Goal: Task Accomplishment & Management: Manage account settings

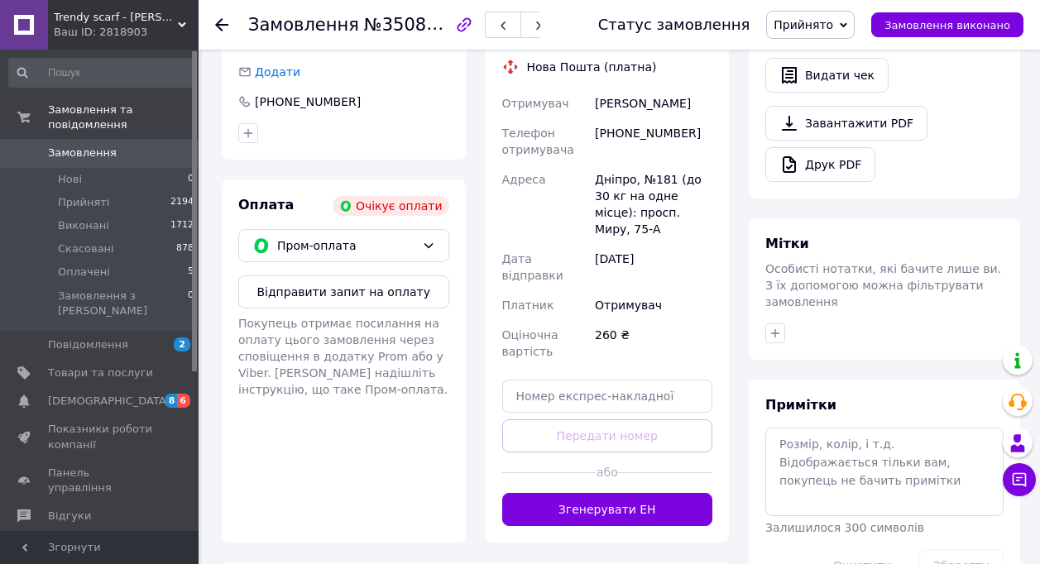
scroll to position [516, 0]
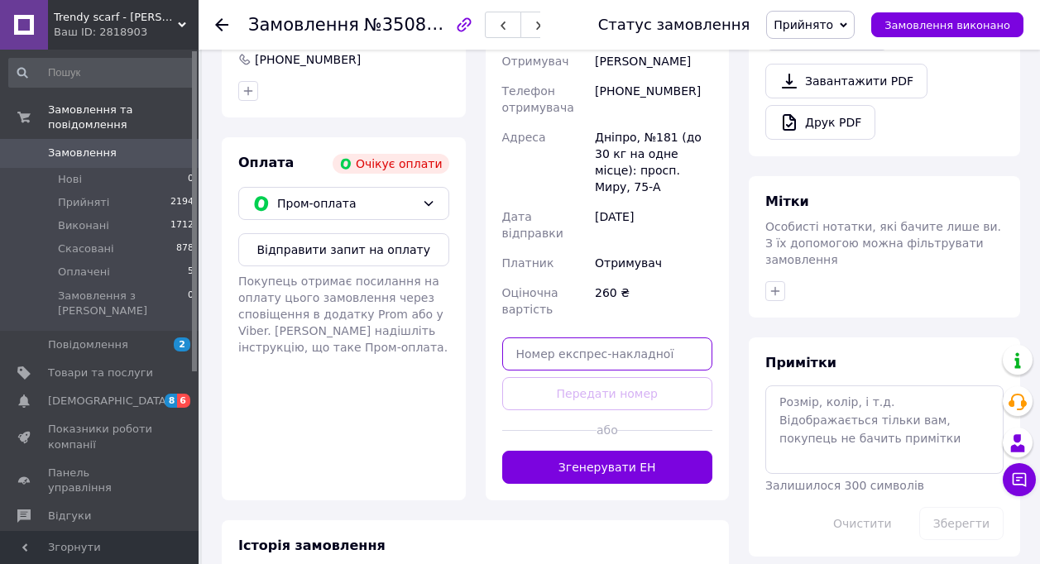
click at [597, 338] on input "text" at bounding box center [607, 354] width 211 height 33
paste input "59001430802749"
type input "59001430802749"
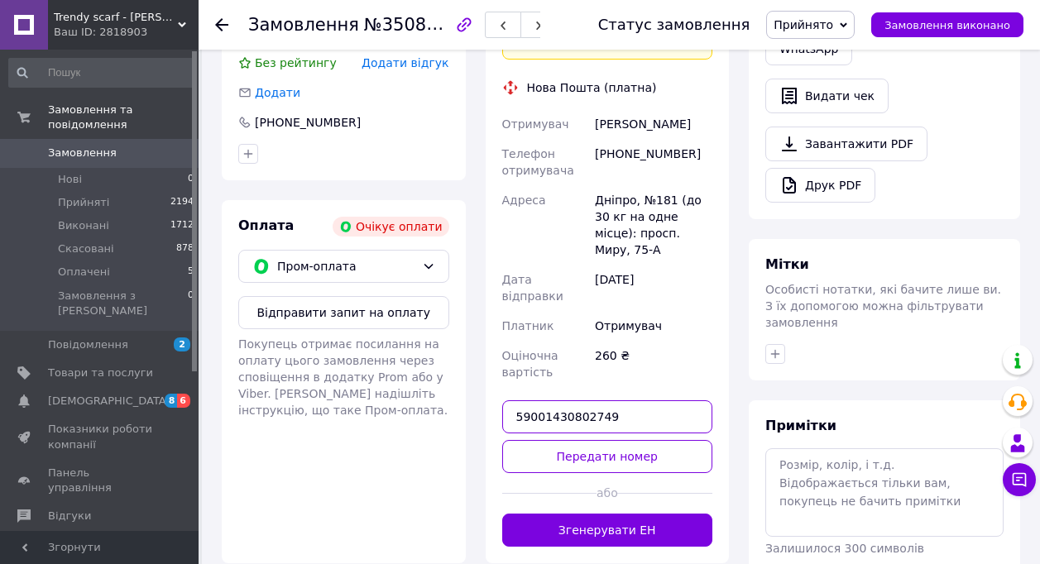
scroll to position [434, 0]
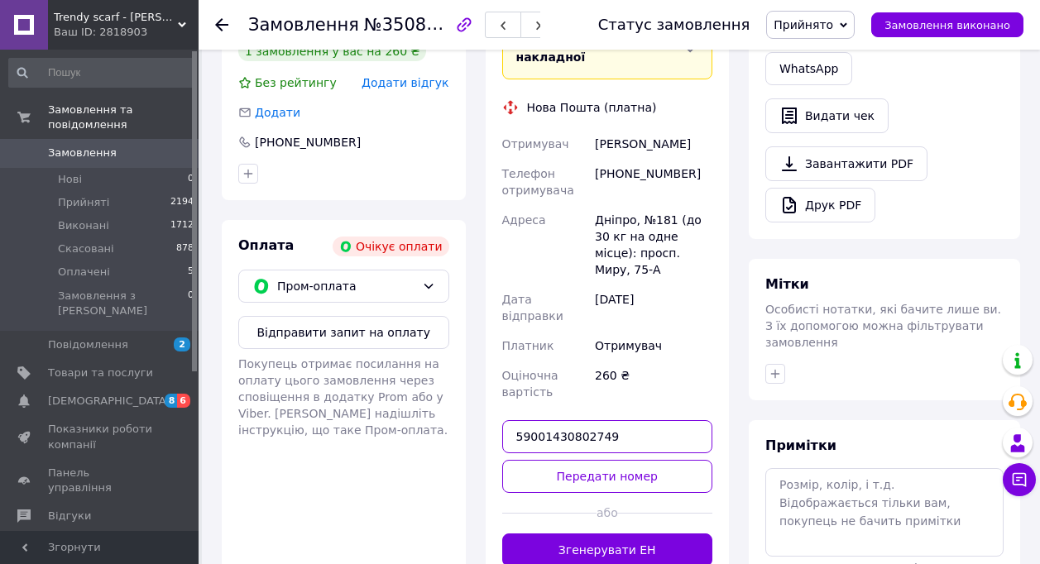
drag, startPoint x: 628, startPoint y: 383, endPoint x: 486, endPoint y: 392, distance: 142.6
click at [486, 392] on div "Доставка [PERSON_NAME] Вкажіть номер експрес-накладної Обов'язково введіть номе…" at bounding box center [608, 276] width 244 height 614
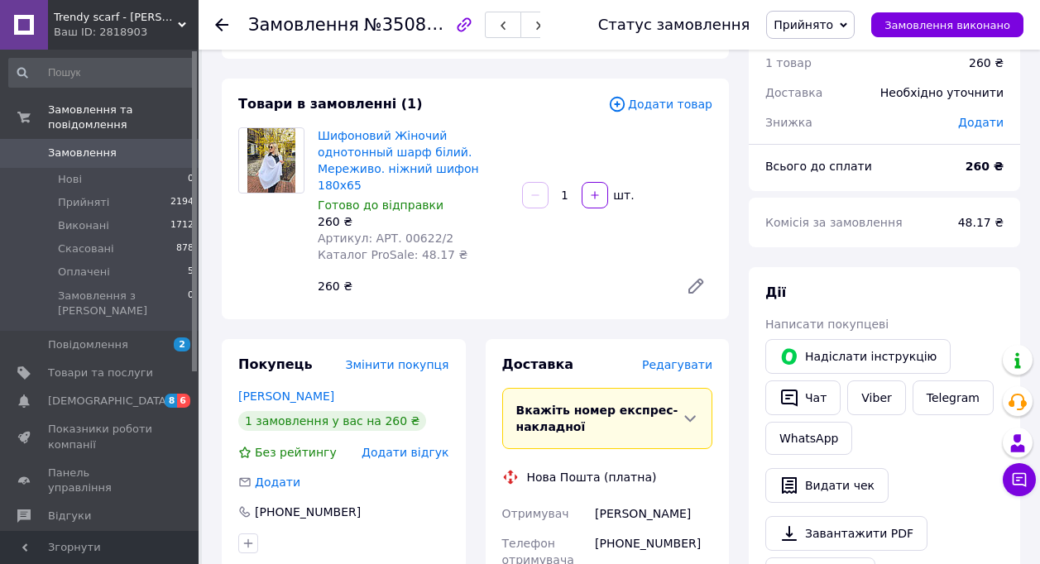
scroll to position [0, 0]
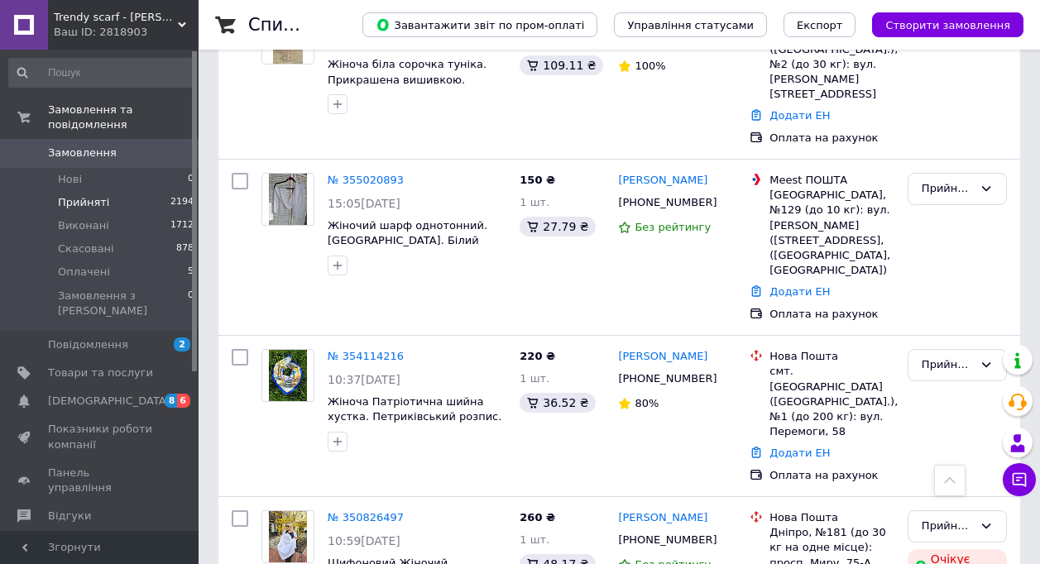
scroll to position [165, 0]
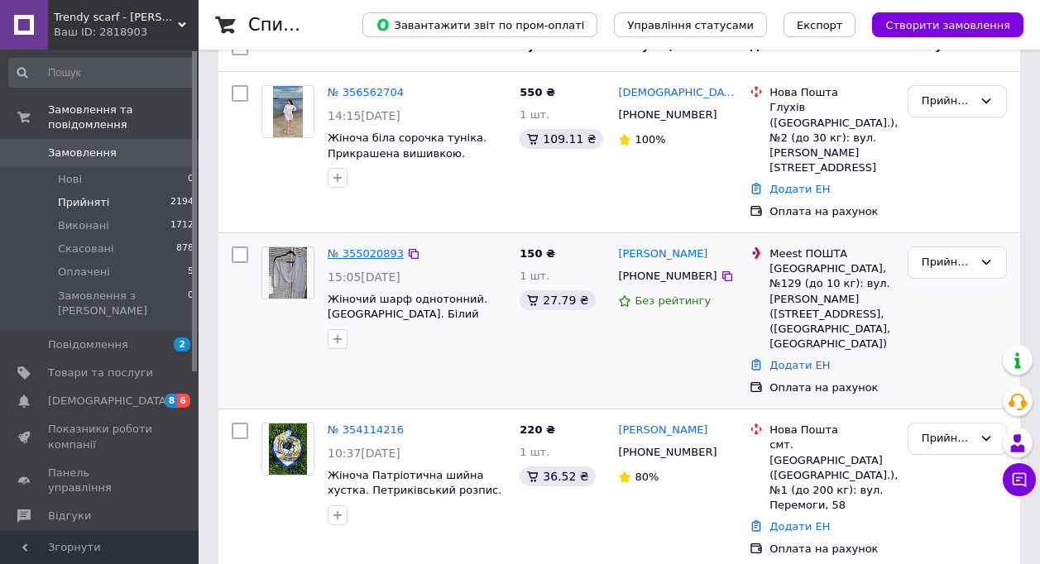
click at [375, 247] on link "№ 355020893" at bounding box center [366, 253] width 76 height 12
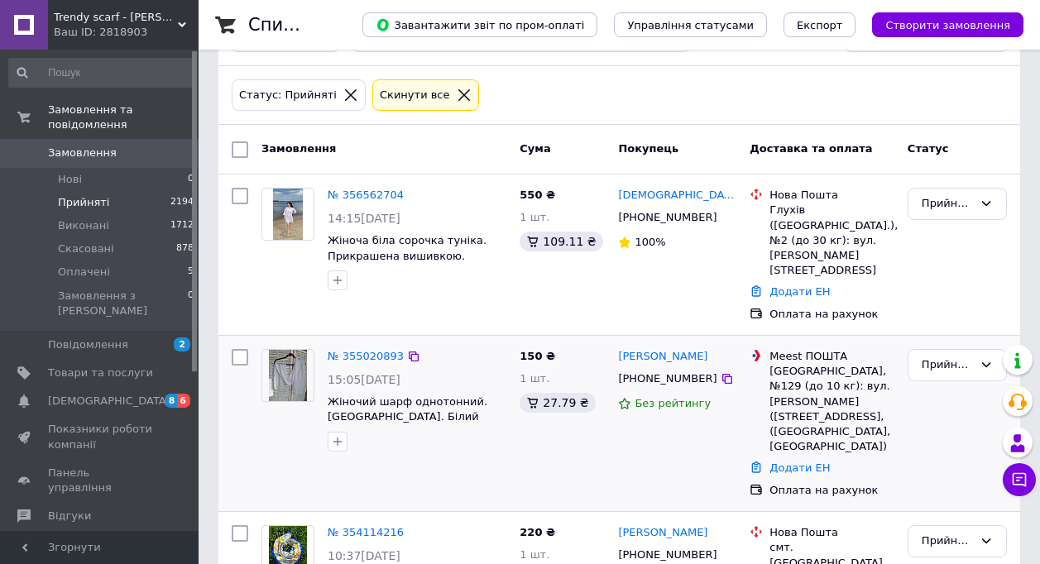
scroll to position [83, 0]
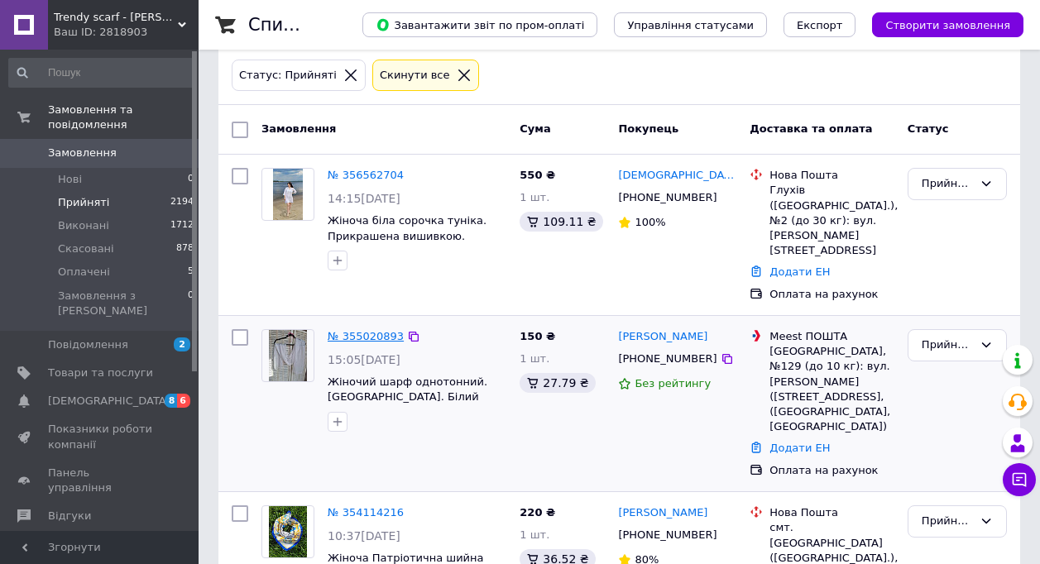
click at [363, 330] on link "№ 355020893" at bounding box center [366, 336] width 76 height 12
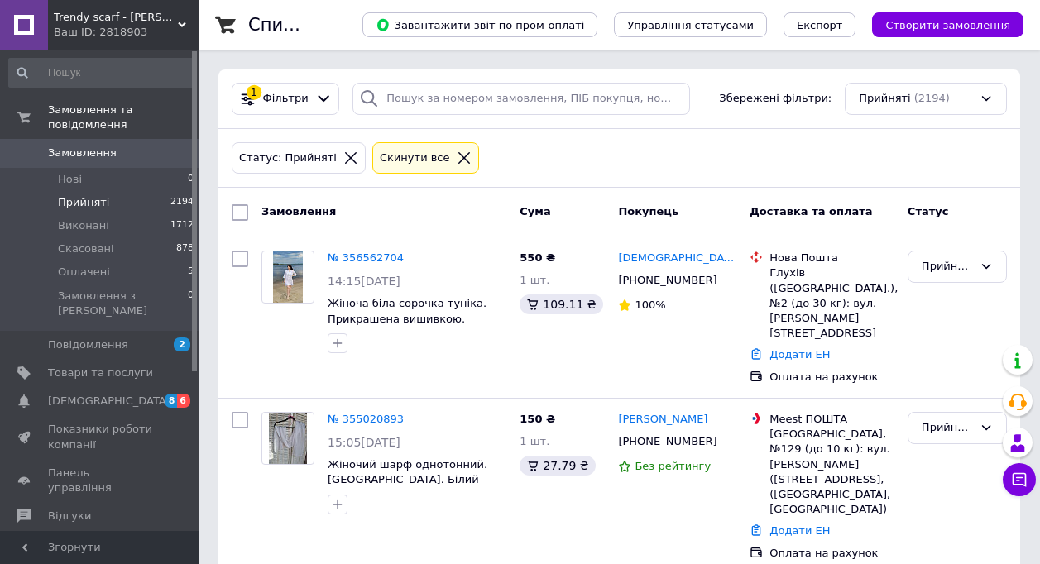
click at [457, 156] on icon at bounding box center [464, 158] width 15 height 15
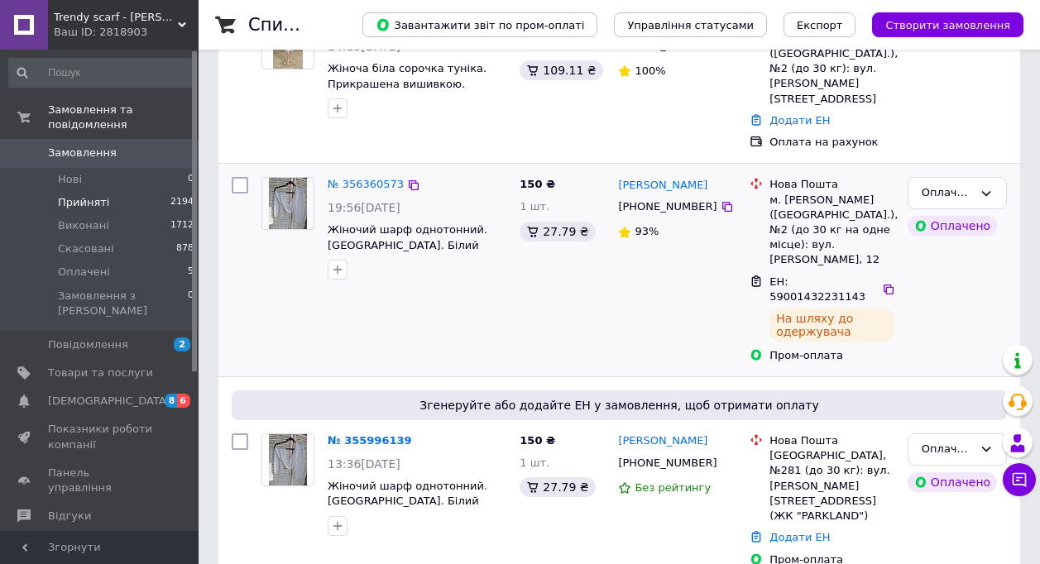
scroll to position [248, 0]
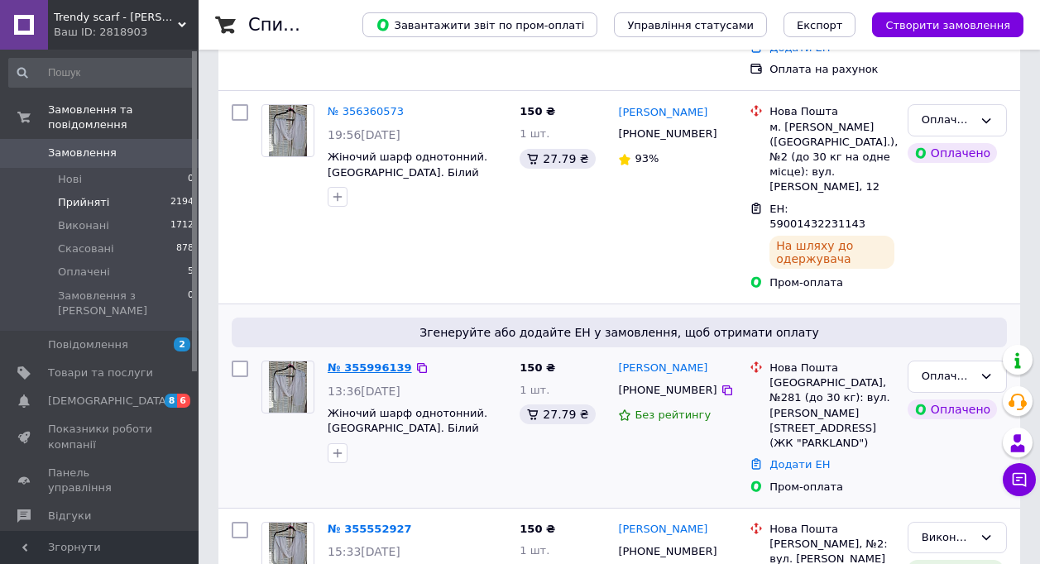
click at [362, 362] on link "№ 355996139" at bounding box center [370, 368] width 84 height 12
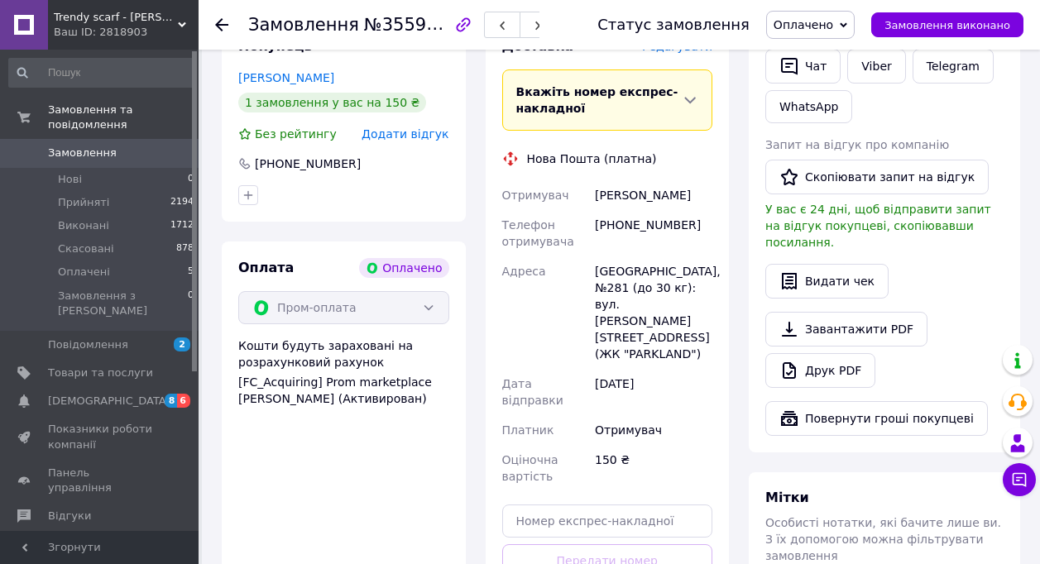
scroll to position [579, 0]
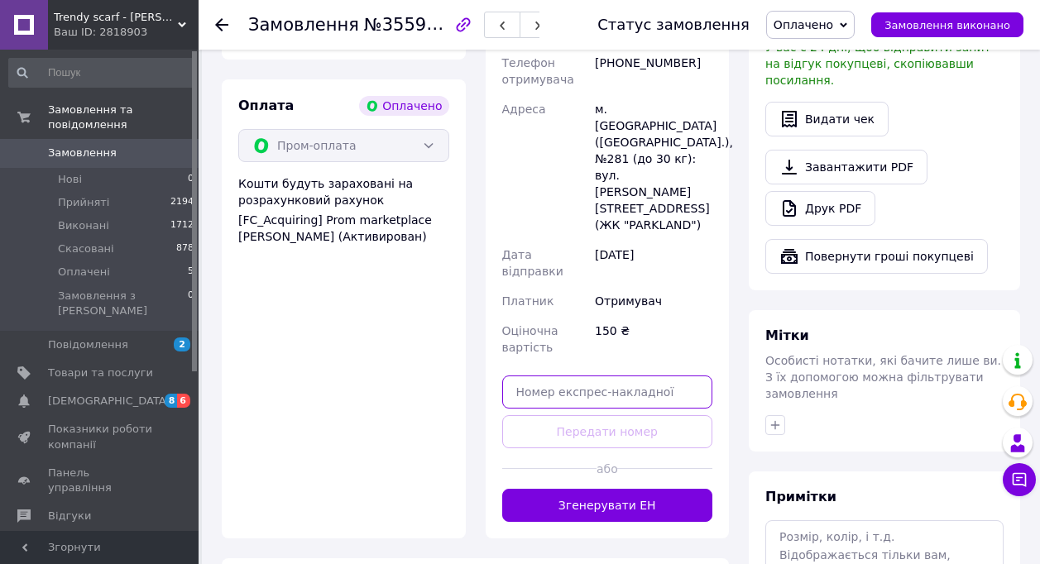
click at [554, 376] on input "text" at bounding box center [607, 392] width 211 height 33
paste input "59001430802749"
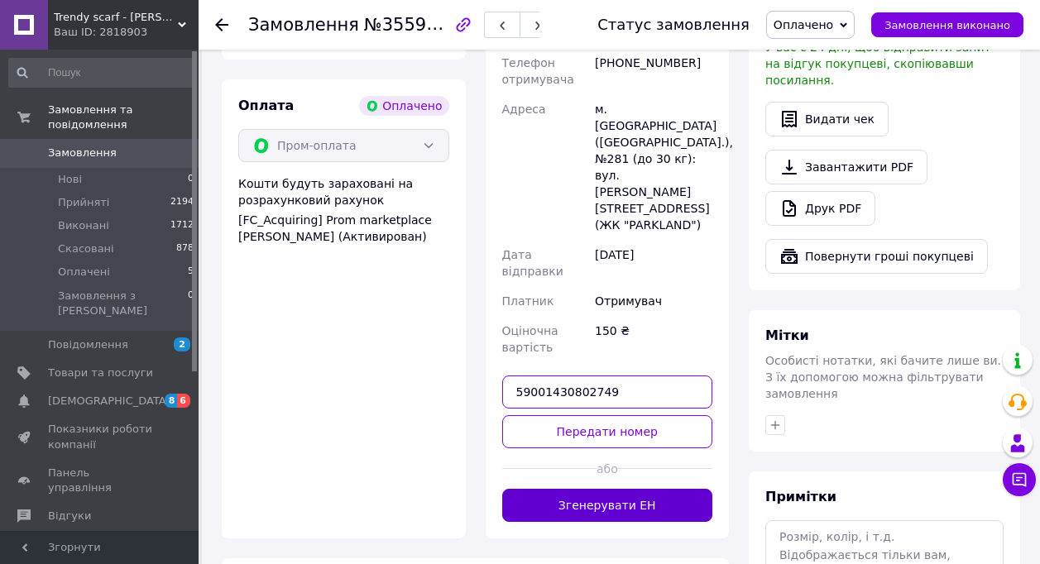
type input "59001430802749"
click at [594, 489] on button "Згенерувати ЕН" at bounding box center [607, 505] width 211 height 33
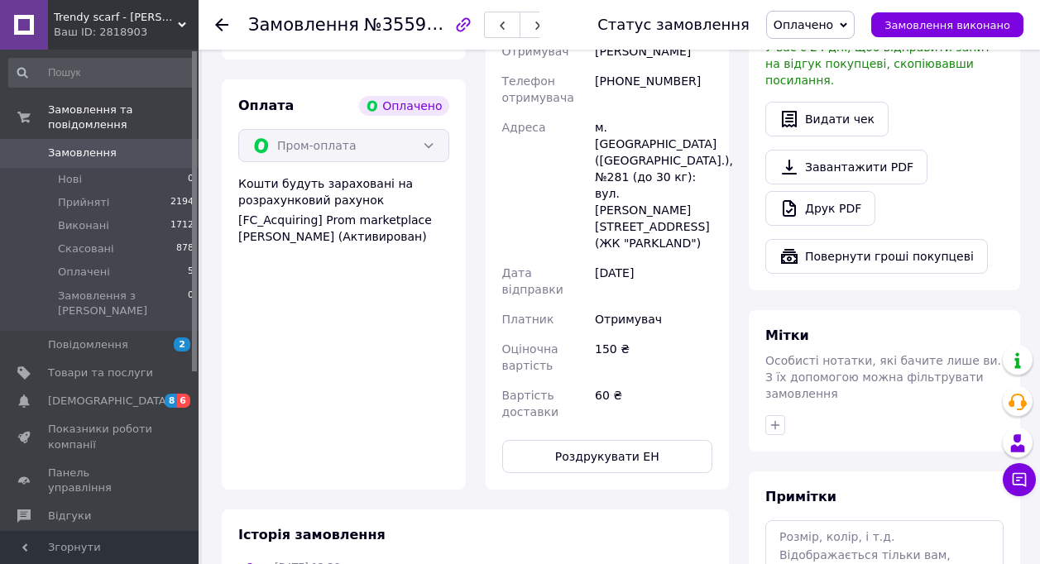
click at [220, 18] on icon at bounding box center [221, 24] width 13 height 13
